Goal: Find specific page/section

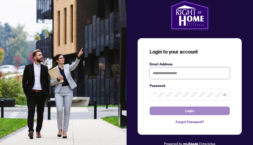
type input "**********"
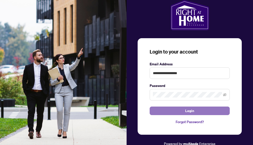
click at [200, 110] on button "Login" at bounding box center [190, 110] width 80 height 9
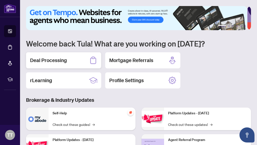
click at [62, 60] on h2 "Deal Processing" at bounding box center [48, 60] width 37 height 7
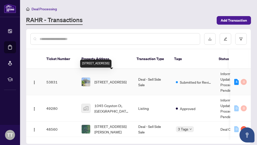
click at [105, 79] on span "[STREET_ADDRESS]" at bounding box center [110, 82] width 32 height 6
